Goal: Task Accomplishment & Management: Manage account settings

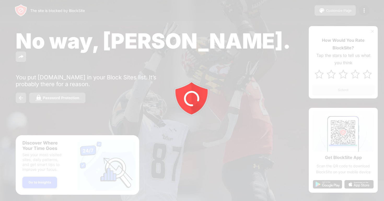
click at [365, 12] on div at bounding box center [192, 100] width 384 height 201
click at [365, 12] on img at bounding box center [364, 10] width 6 height 6
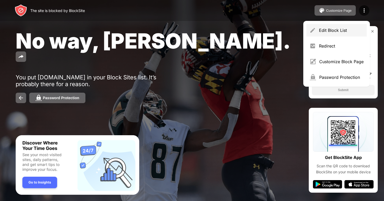
click at [326, 29] on div "Edit Block List" at bounding box center [341, 30] width 45 height 5
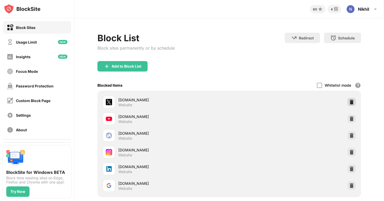
click at [352, 101] on img at bounding box center [351, 102] width 5 height 5
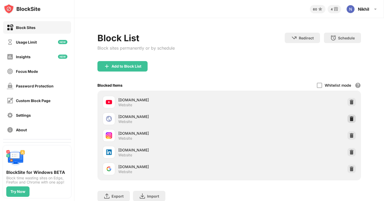
click at [353, 116] on img at bounding box center [351, 118] width 5 height 5
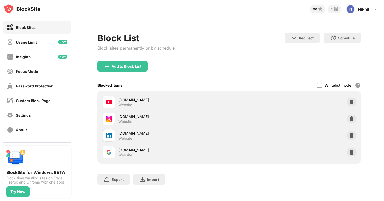
click at [353, 116] on img at bounding box center [351, 118] width 5 height 5
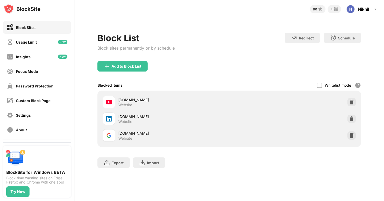
click at [353, 116] on img at bounding box center [351, 118] width 5 height 5
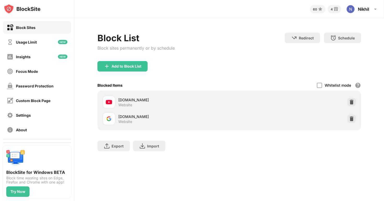
click at [353, 116] on img at bounding box center [351, 118] width 5 height 5
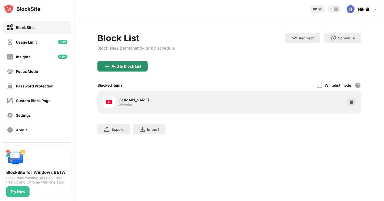
click at [125, 64] on div "Add to Block List" at bounding box center [123, 66] width 50 height 10
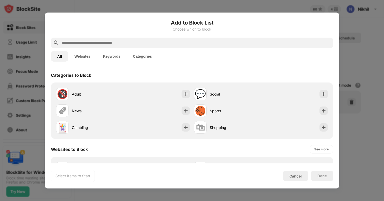
click at [113, 43] on input "text" at bounding box center [196, 43] width 270 height 6
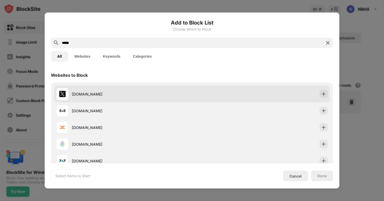
type input "*****"
click at [77, 92] on div "[DOMAIN_NAME]" at bounding box center [132, 93] width 120 height 5
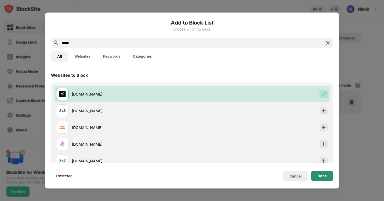
click at [318, 174] on div "Done" at bounding box center [322, 176] width 9 height 4
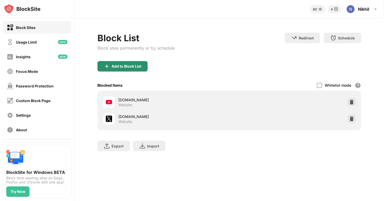
click at [142, 67] on div "Add to Block List" at bounding box center [123, 66] width 50 height 10
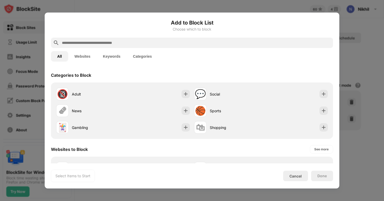
click at [127, 43] on input "text" at bounding box center [196, 43] width 270 height 6
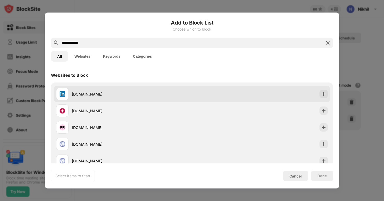
type input "**********"
click at [93, 93] on div "[DOMAIN_NAME]" at bounding box center [132, 93] width 120 height 5
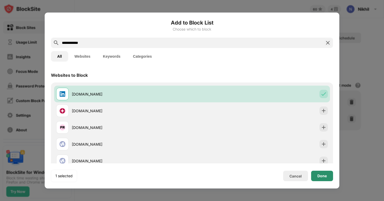
click at [320, 176] on div "Done" at bounding box center [322, 176] width 9 height 4
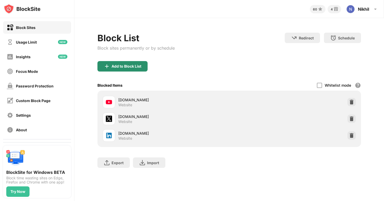
click at [126, 67] on div "Add to Block List" at bounding box center [127, 66] width 30 height 4
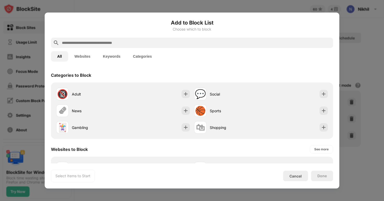
click at [113, 40] on input "text" at bounding box center [196, 43] width 270 height 6
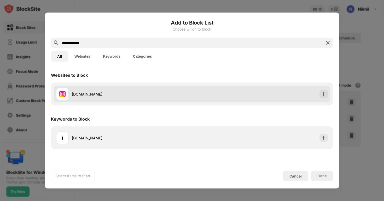
type input "**********"
click at [99, 92] on div "[DOMAIN_NAME]" at bounding box center [132, 93] width 120 height 5
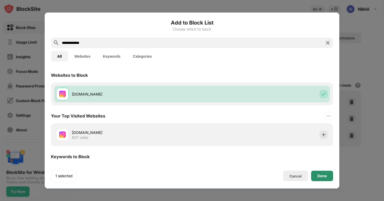
click at [315, 174] on div "Done" at bounding box center [322, 176] width 22 height 10
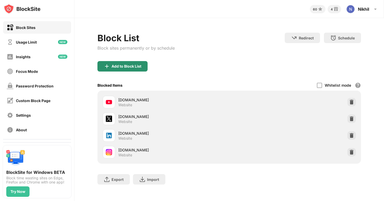
click at [129, 62] on div "Add to Block List" at bounding box center [123, 66] width 50 height 10
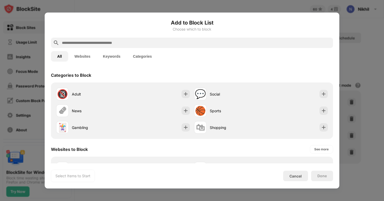
click at [112, 42] on input "text" at bounding box center [196, 43] width 270 height 6
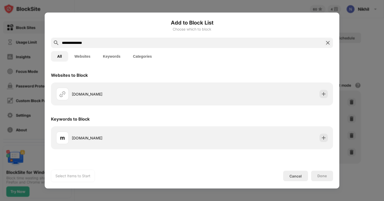
type input "**********"
click at [112, 85] on div "[DOMAIN_NAME]" at bounding box center [192, 94] width 282 height 23
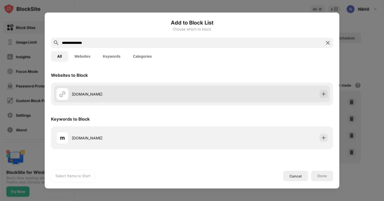
click at [95, 95] on div "[DOMAIN_NAME]" at bounding box center [132, 93] width 120 height 5
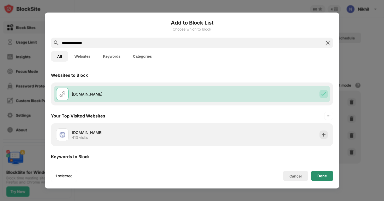
click at [320, 173] on div "Done" at bounding box center [322, 176] width 22 height 10
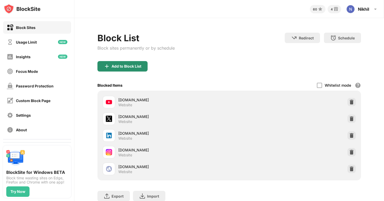
click at [139, 67] on div "Add to Block List" at bounding box center [127, 66] width 30 height 4
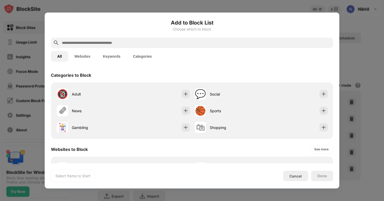
click at [116, 42] on input "text" at bounding box center [196, 43] width 270 height 6
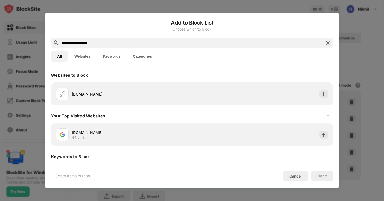
type input "**********"
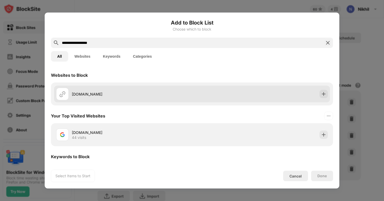
click at [74, 93] on div "[DOMAIN_NAME]" at bounding box center [132, 93] width 120 height 5
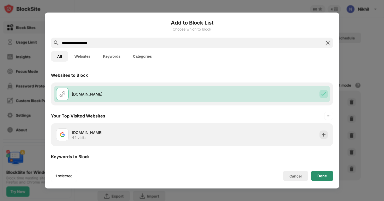
click at [318, 174] on div "Done" at bounding box center [322, 176] width 9 height 4
